Goal: Task Accomplishment & Management: Manage account settings

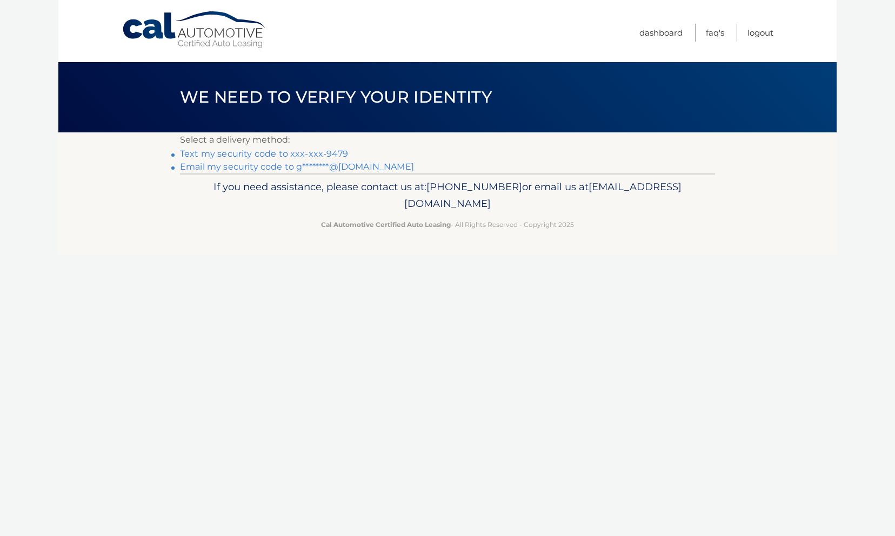
click at [306, 152] on link "Text my security code to xxx-xxx-9479" at bounding box center [264, 154] width 168 height 10
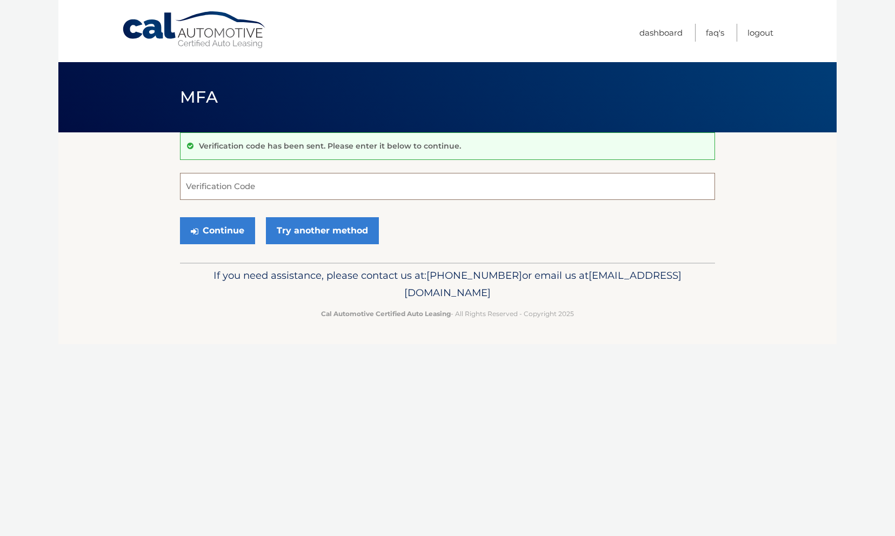
click at [243, 185] on input "Verification Code" at bounding box center [447, 186] width 535 height 27
type input "705513"
click at [180, 217] on button "Continue" at bounding box center [217, 230] width 75 height 27
click at [219, 227] on button "Continue" at bounding box center [217, 230] width 75 height 27
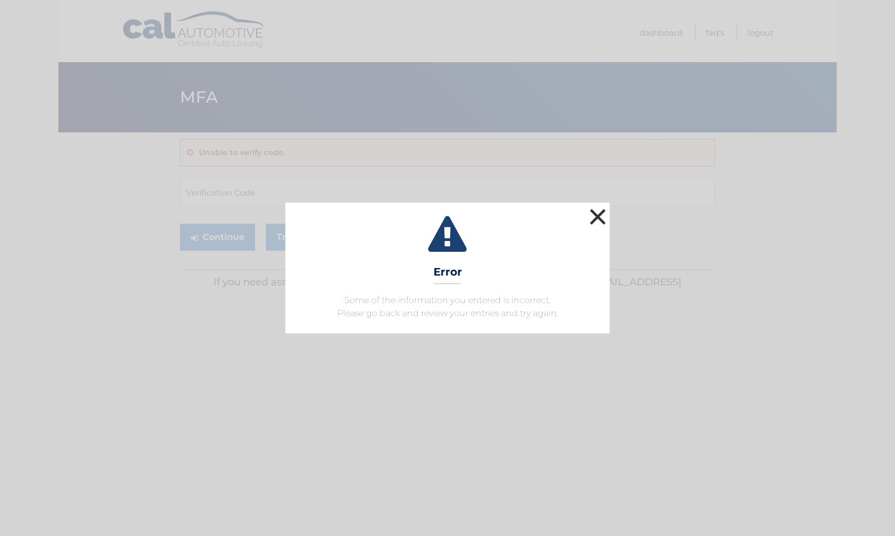
click at [601, 219] on button "×" at bounding box center [598, 217] width 22 height 22
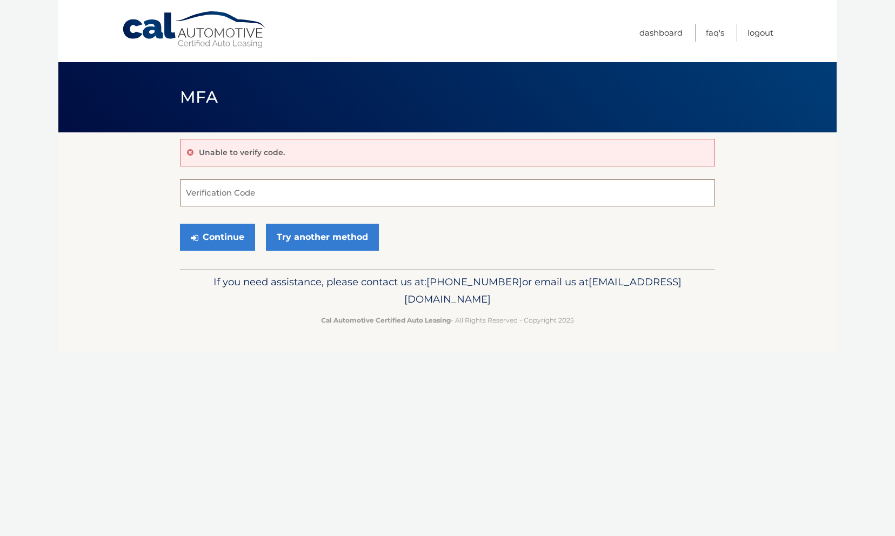
click at [442, 179] on input "Verification Code" at bounding box center [447, 192] width 535 height 27
click at [445, 185] on input "Verification Code" at bounding box center [447, 192] width 535 height 27
type input "705513"
click at [232, 231] on button "Continue" at bounding box center [217, 237] width 75 height 27
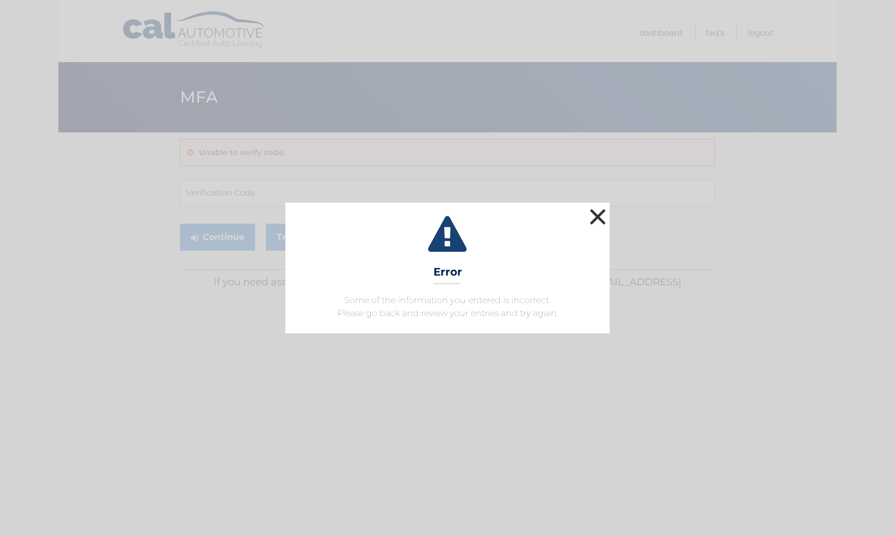
click at [606, 216] on button "×" at bounding box center [598, 217] width 22 height 22
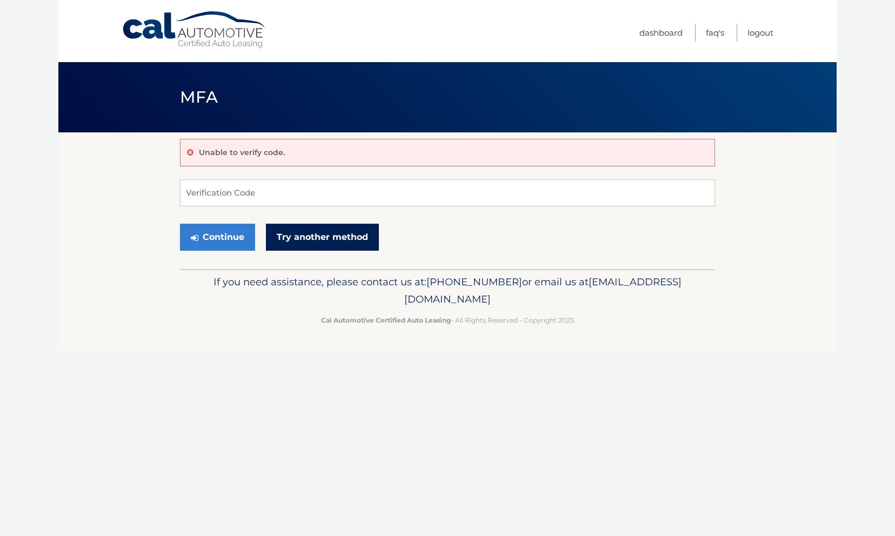
click at [349, 248] on link "Try another method" at bounding box center [322, 237] width 113 height 27
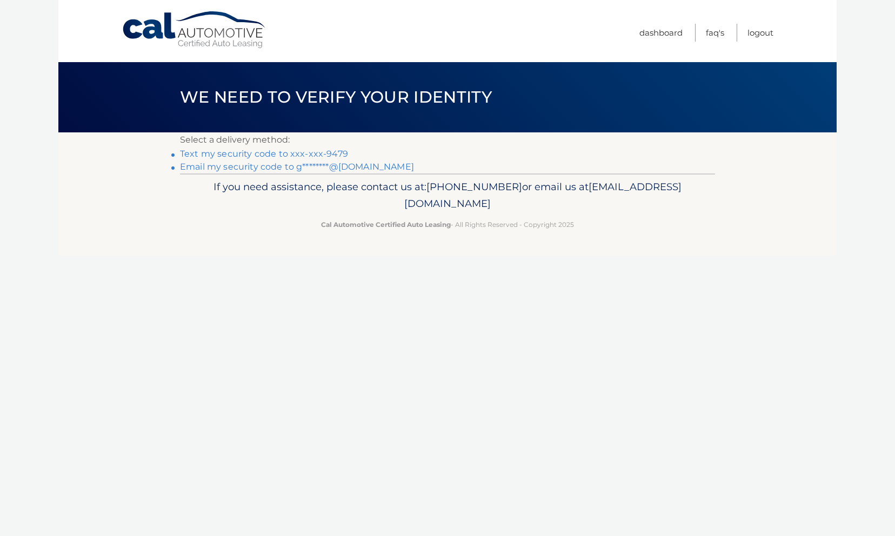
click at [340, 158] on link "Text my security code to xxx-xxx-9479" at bounding box center [264, 154] width 168 height 10
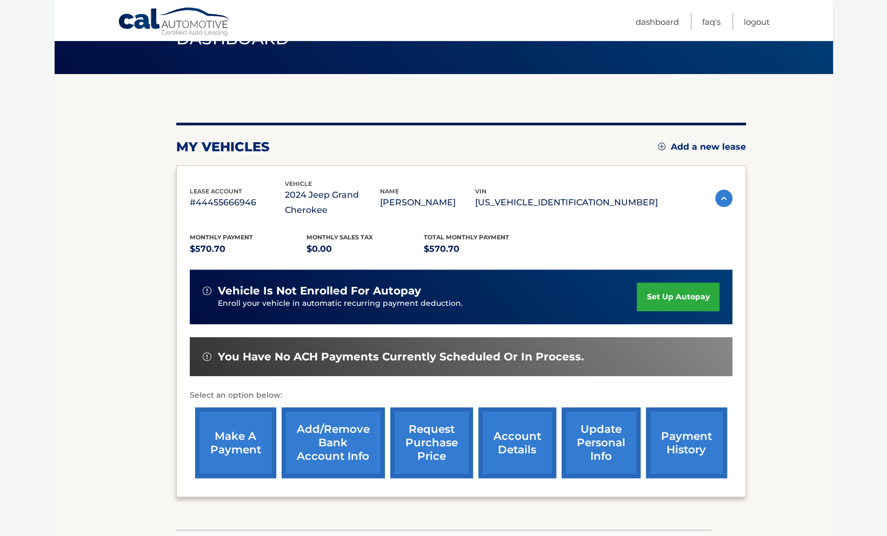
scroll to position [59, 0]
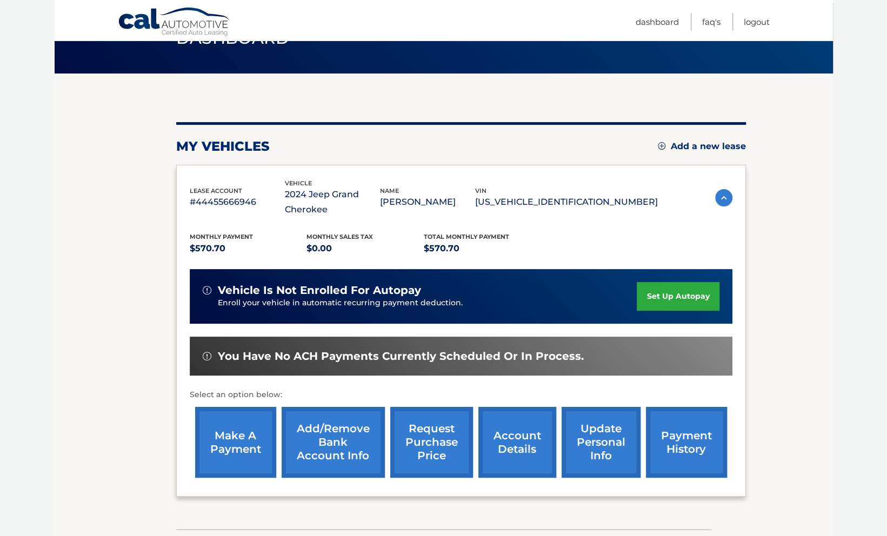
click at [234, 441] on link "make a payment" at bounding box center [235, 442] width 81 height 71
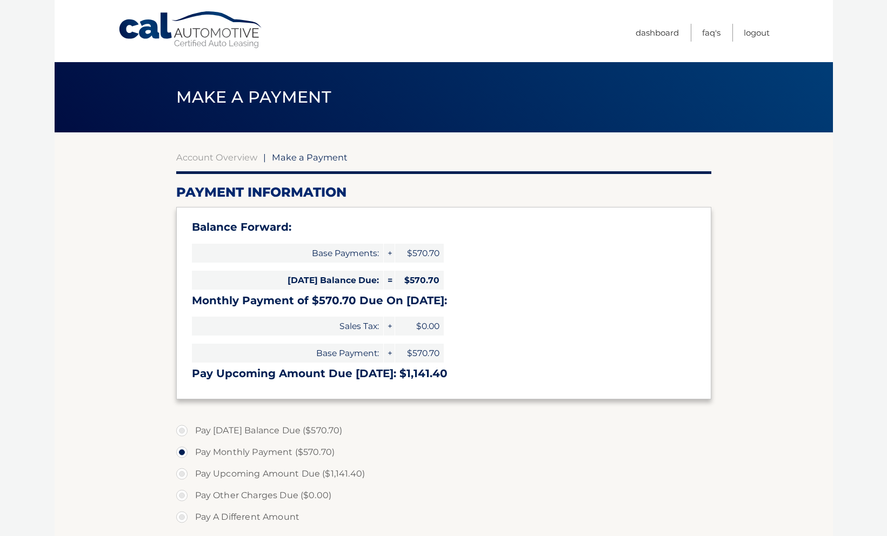
select select "MmM3MzZiNTgtZGRhNC00NDBjLWIzYjctYWQzMzdjMGUwMGRl"
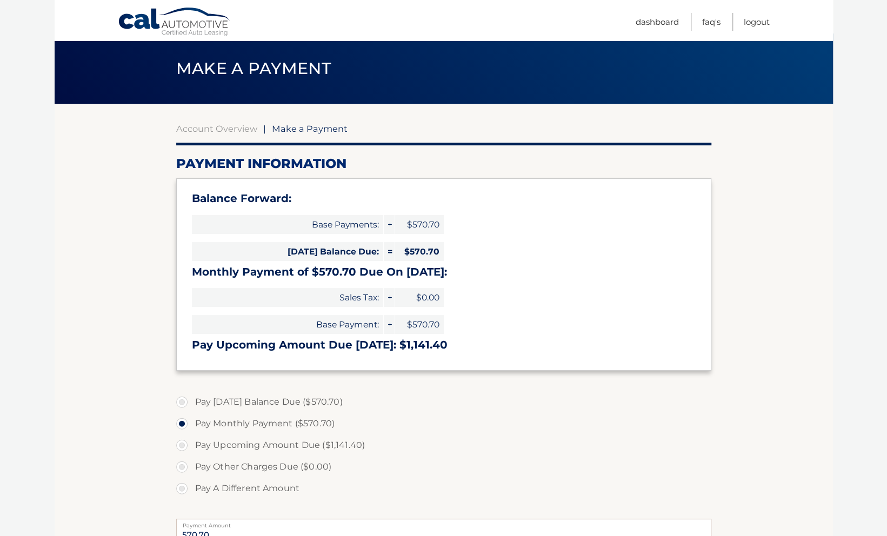
scroll to position [142, 0]
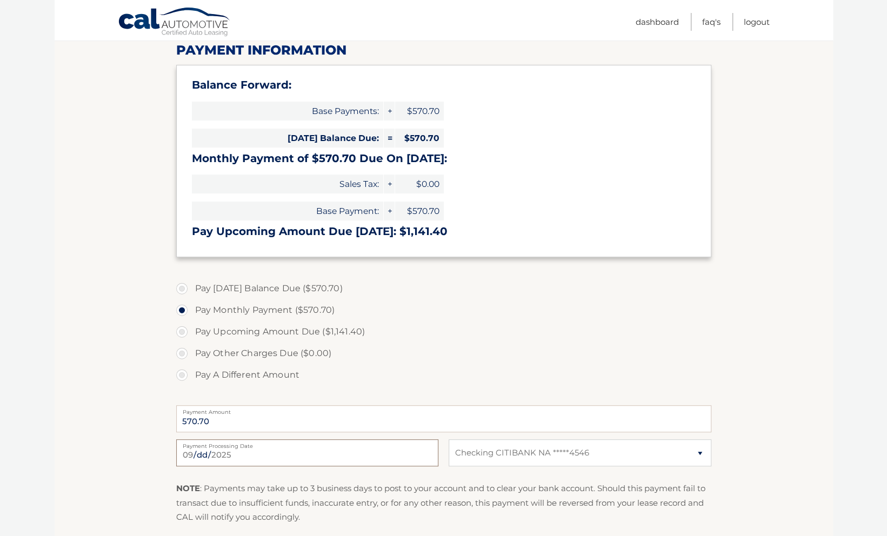
click at [236, 459] on input "[DATE]" at bounding box center [307, 452] width 262 height 27
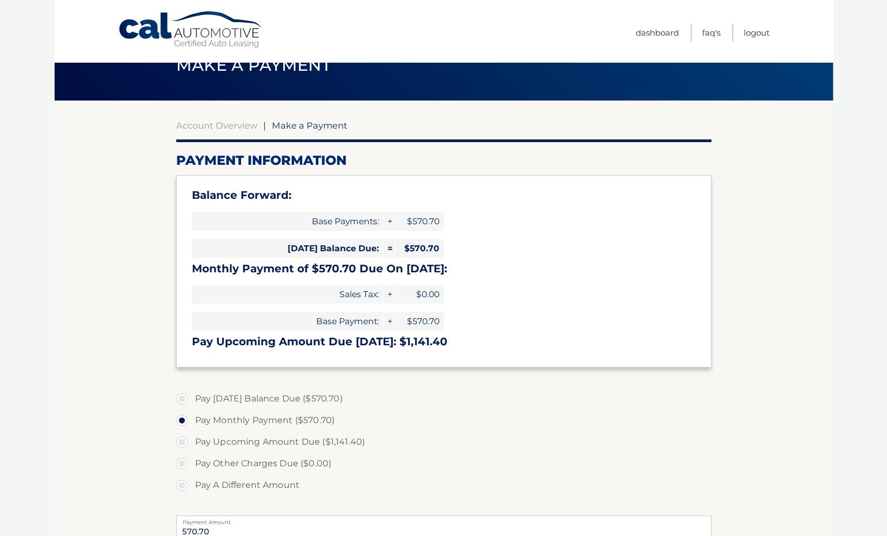
scroll to position [31, 0]
